Goal: Check status

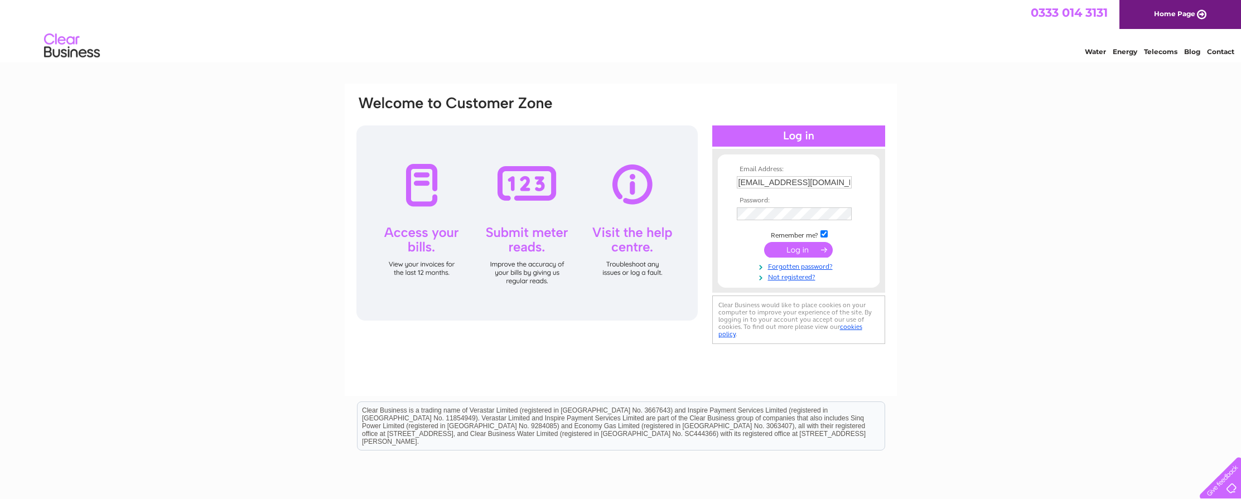
click at [811, 246] on input "submit" at bounding box center [798, 250] width 69 height 16
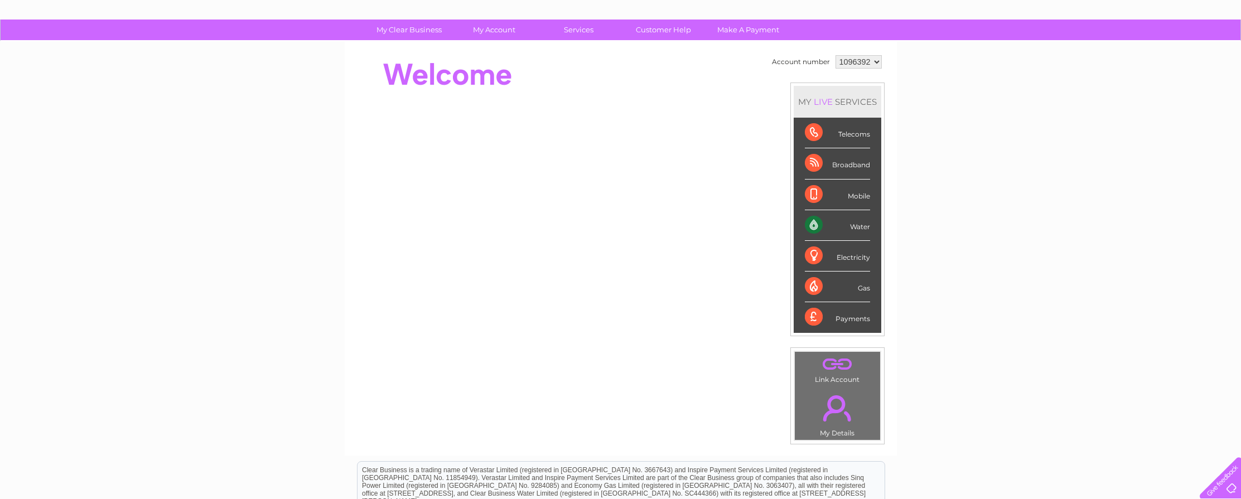
scroll to position [60, 0]
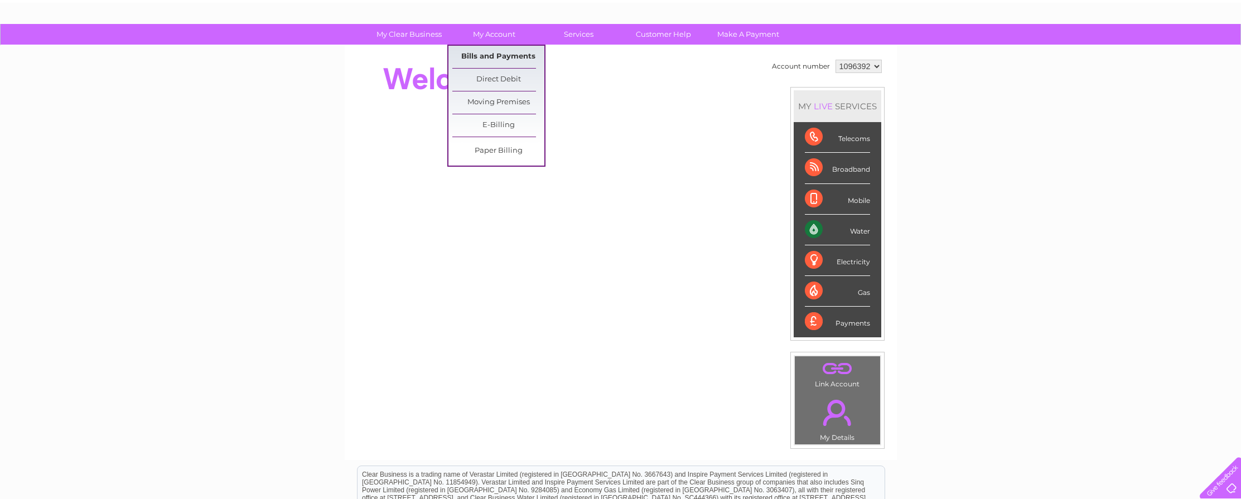
click at [506, 61] on link "Bills and Payments" at bounding box center [498, 57] width 92 height 22
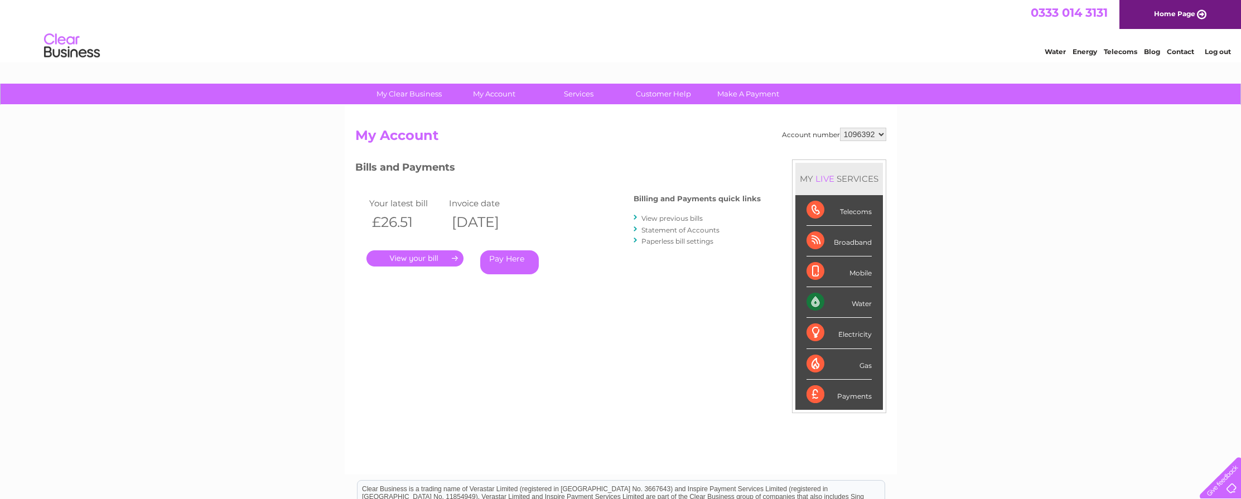
click at [453, 261] on link "." at bounding box center [414, 258] width 97 height 16
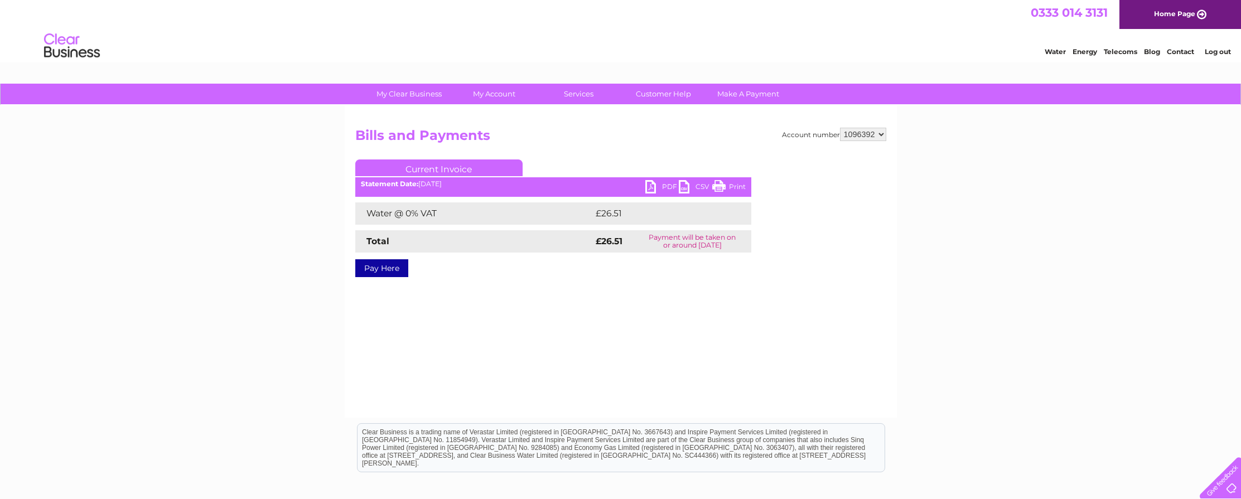
click at [723, 187] on link "Print" at bounding box center [728, 188] width 33 height 16
